Goal: Check status: Check status

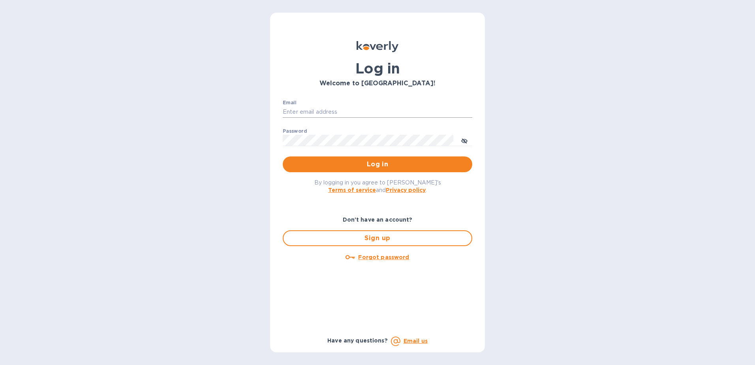
click at [341, 109] on input "Email" at bounding box center [378, 112] width 190 height 12
click at [334, 111] on input "Email" at bounding box center [378, 112] width 190 height 12
click at [407, 111] on input "Email" at bounding box center [378, 112] width 190 height 12
paste input "syim@ulogusa.com"
type input "syim@ulogusa.com"
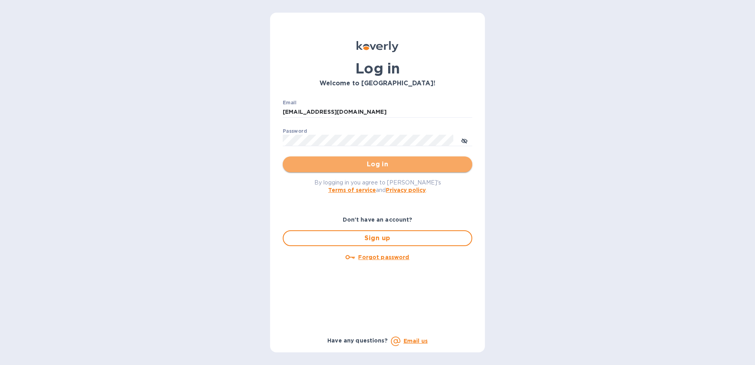
click at [341, 170] on button "Log in" at bounding box center [378, 164] width 190 height 16
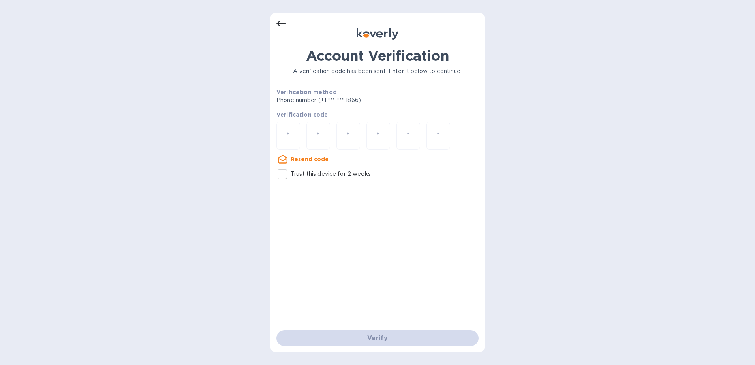
click at [287, 130] on input "number" at bounding box center [288, 135] width 10 height 15
type input "8"
type input "2"
type input "1"
type input "6"
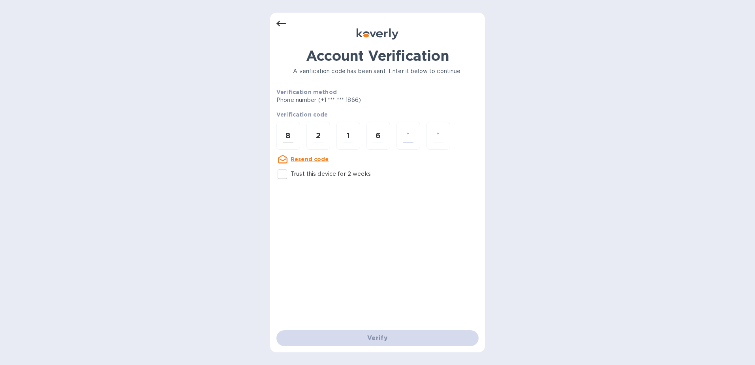
type input "7"
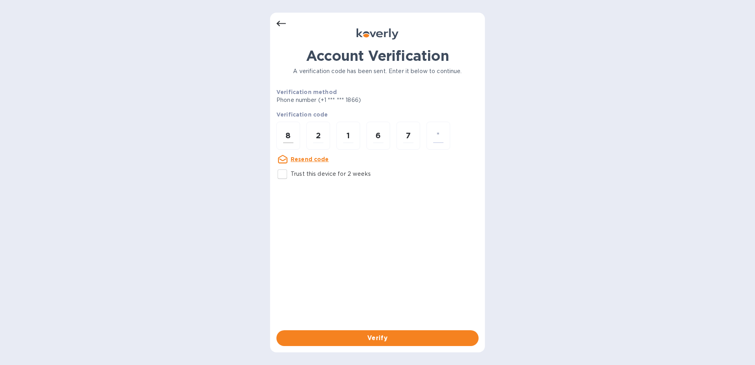
type input "5"
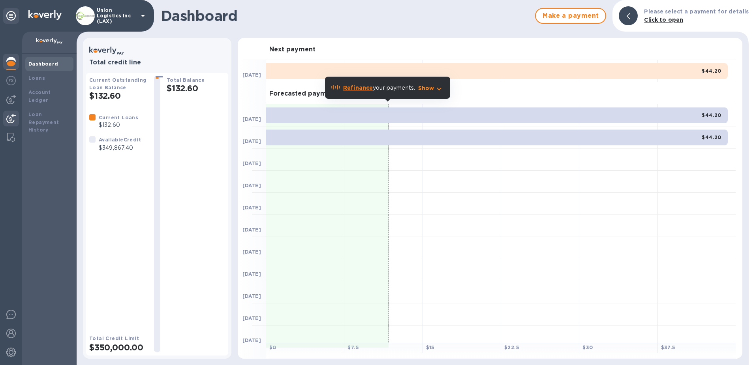
click at [9, 117] on img at bounding box center [10, 118] width 9 height 9
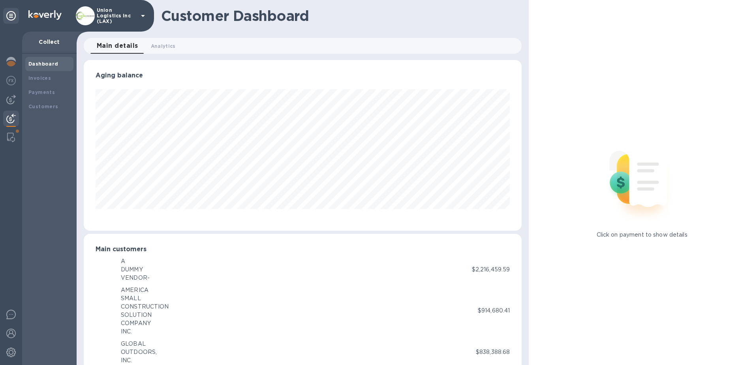
scroll to position [394878, 394614]
click at [9, 115] on img at bounding box center [10, 118] width 9 height 9
click at [9, 104] on img at bounding box center [10, 99] width 9 height 9
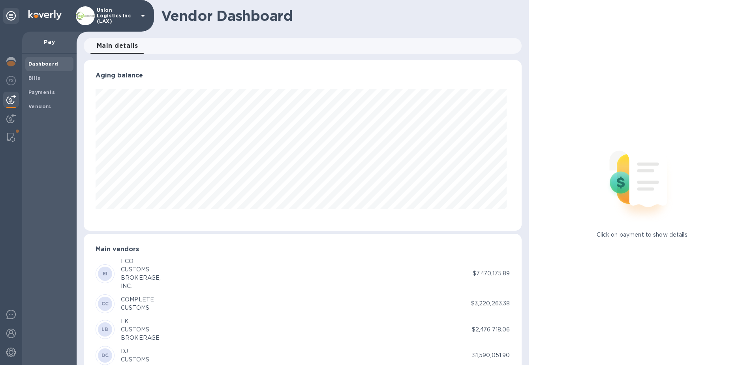
scroll to position [171, 435]
click at [8, 116] on img at bounding box center [10, 118] width 9 height 9
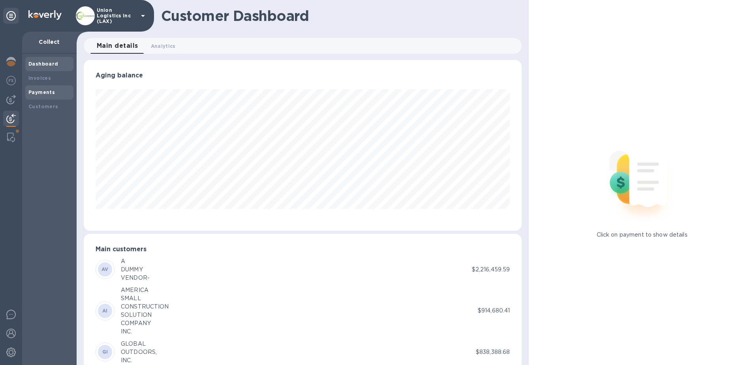
scroll to position [394878, 394614]
click at [48, 91] on b "Payments" at bounding box center [41, 92] width 26 height 6
